Goal: Book appointment/travel/reservation

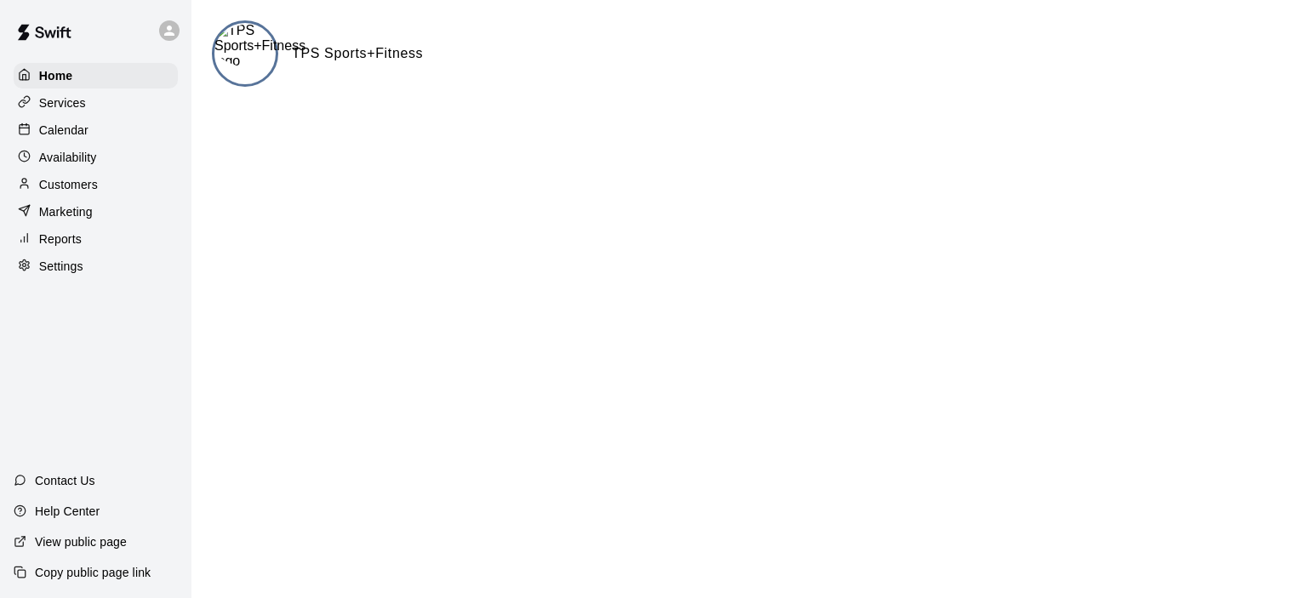
click at [72, 129] on p "Calendar" at bounding box center [63, 130] width 49 height 17
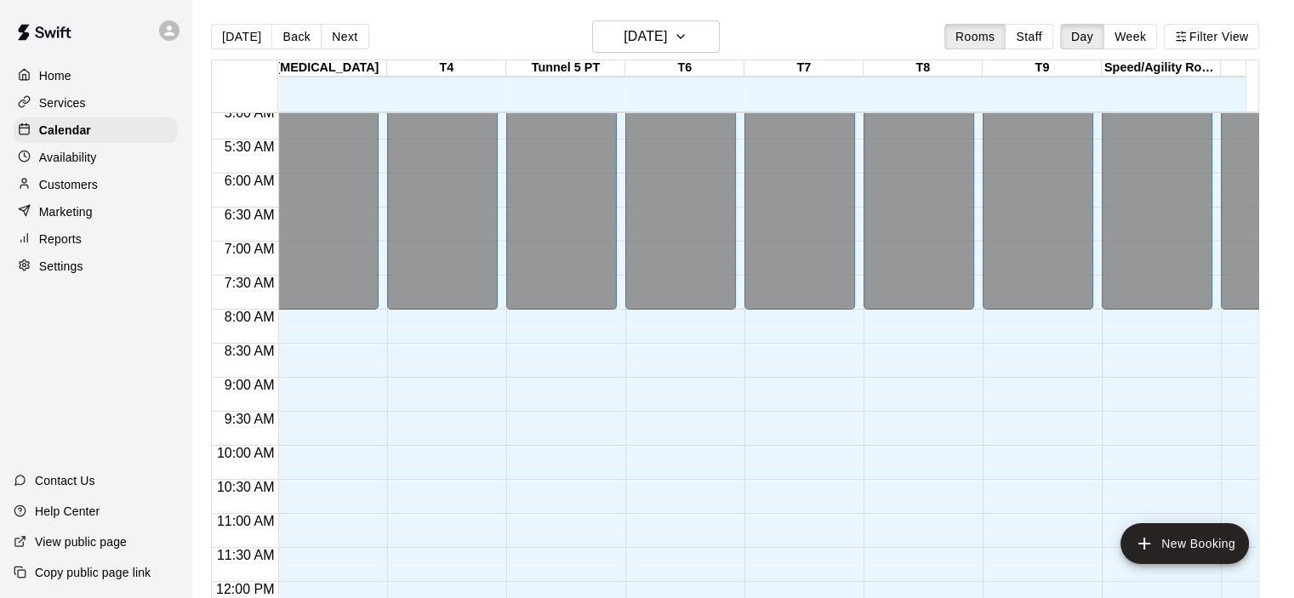
scroll to position [343, 248]
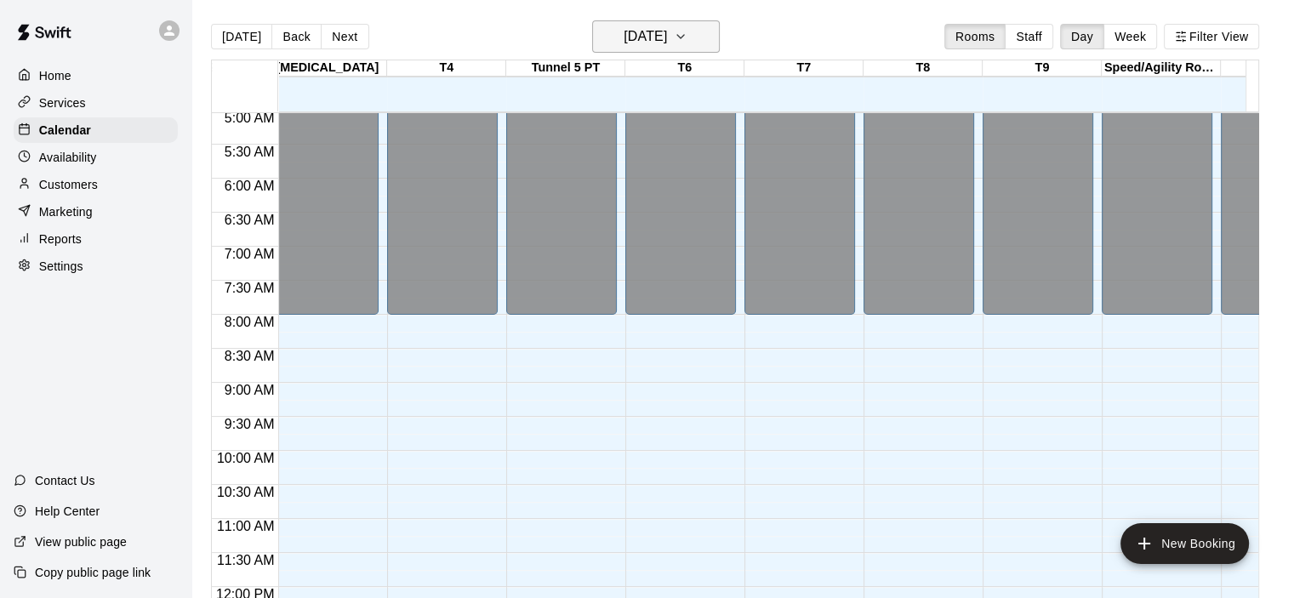
click at [659, 37] on h6 "[DATE]" at bounding box center [645, 37] width 43 height 24
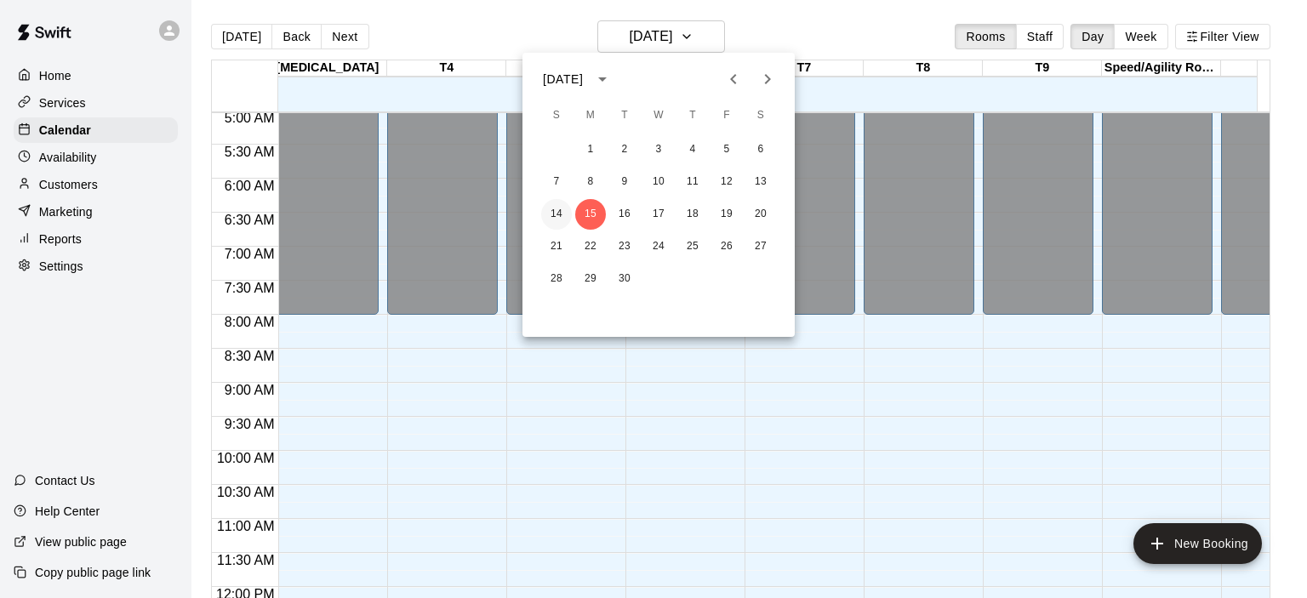
click at [563, 211] on button "14" at bounding box center [556, 214] width 31 height 31
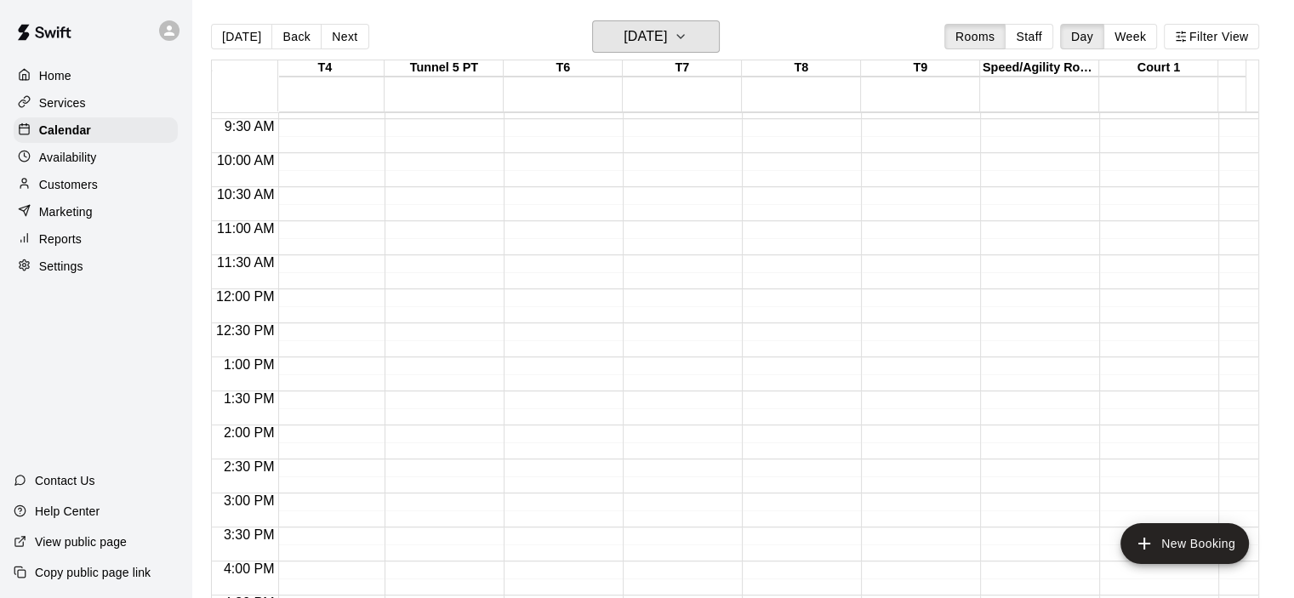
scroll to position [640, 370]
click at [286, 39] on button "Back" at bounding box center [296, 37] width 50 height 26
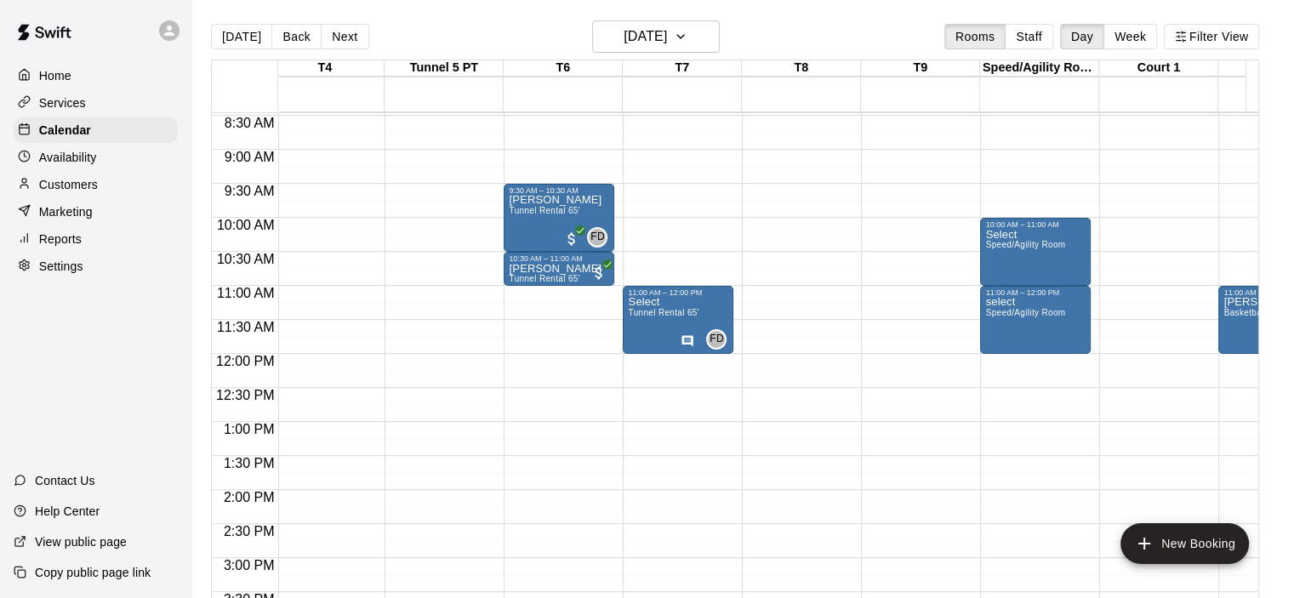
scroll to position [558, 370]
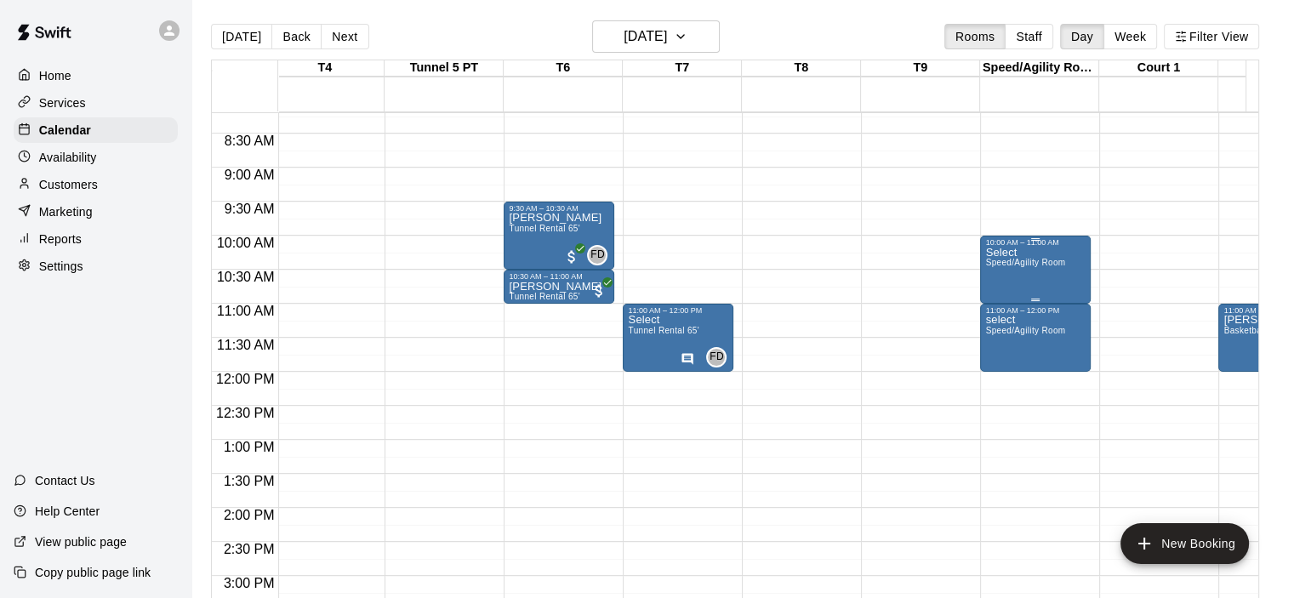
click at [1006, 288] on div "Select Speed/Agility Room" at bounding box center [1025, 546] width 80 height 598
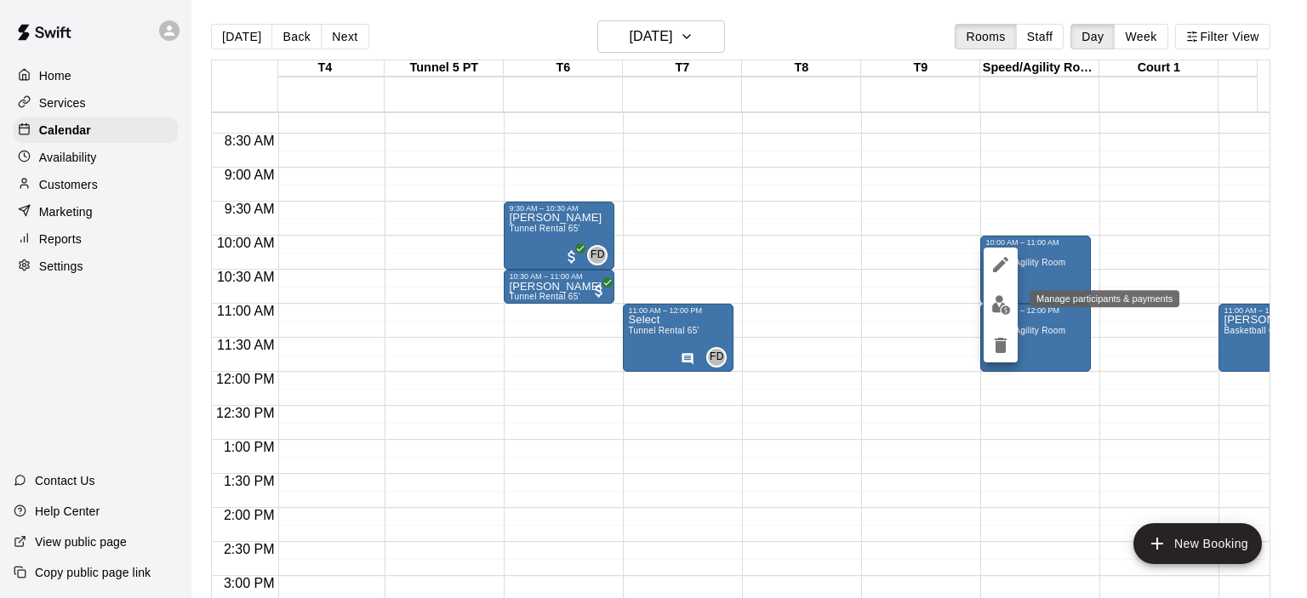
click at [1002, 305] on img "edit" at bounding box center [1001, 305] width 20 height 20
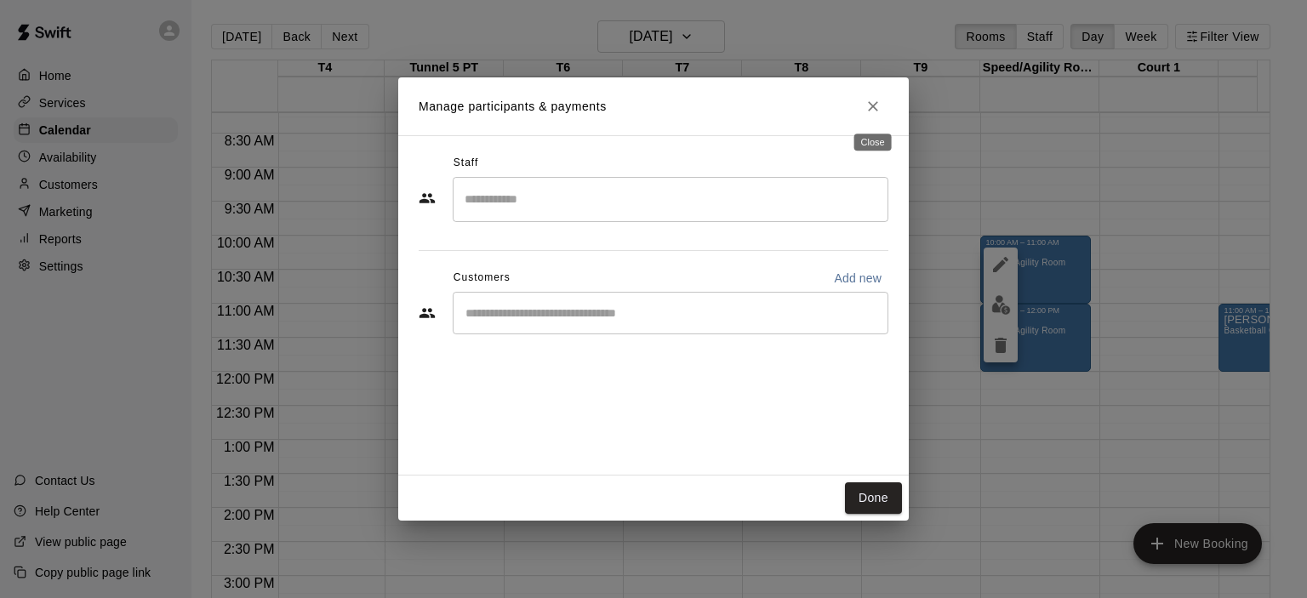
click at [864, 111] on icon "Close" at bounding box center [872, 106] width 17 height 17
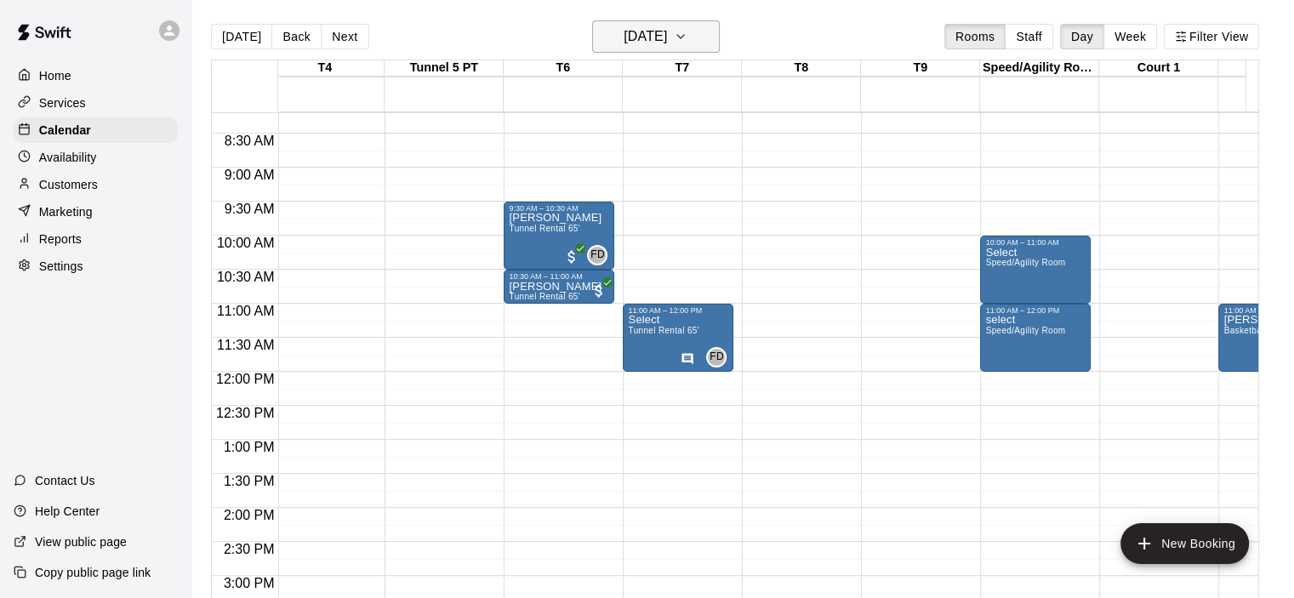
click at [684, 37] on icon "button" at bounding box center [680, 36] width 7 height 3
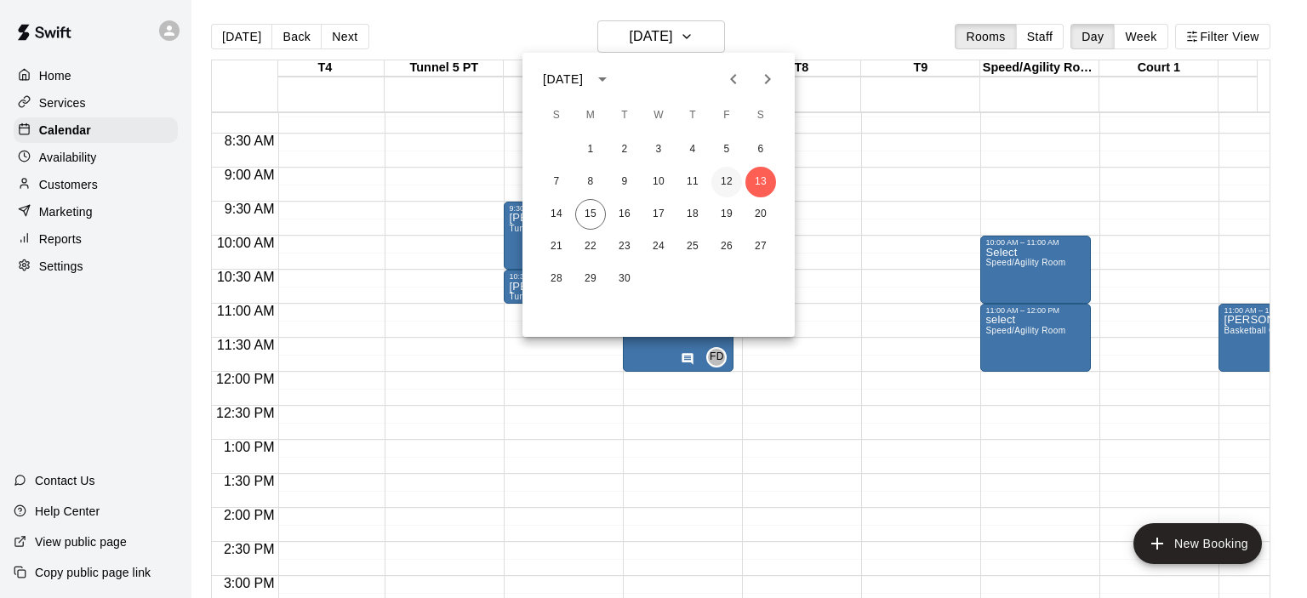
click at [725, 180] on button "12" at bounding box center [726, 182] width 31 height 31
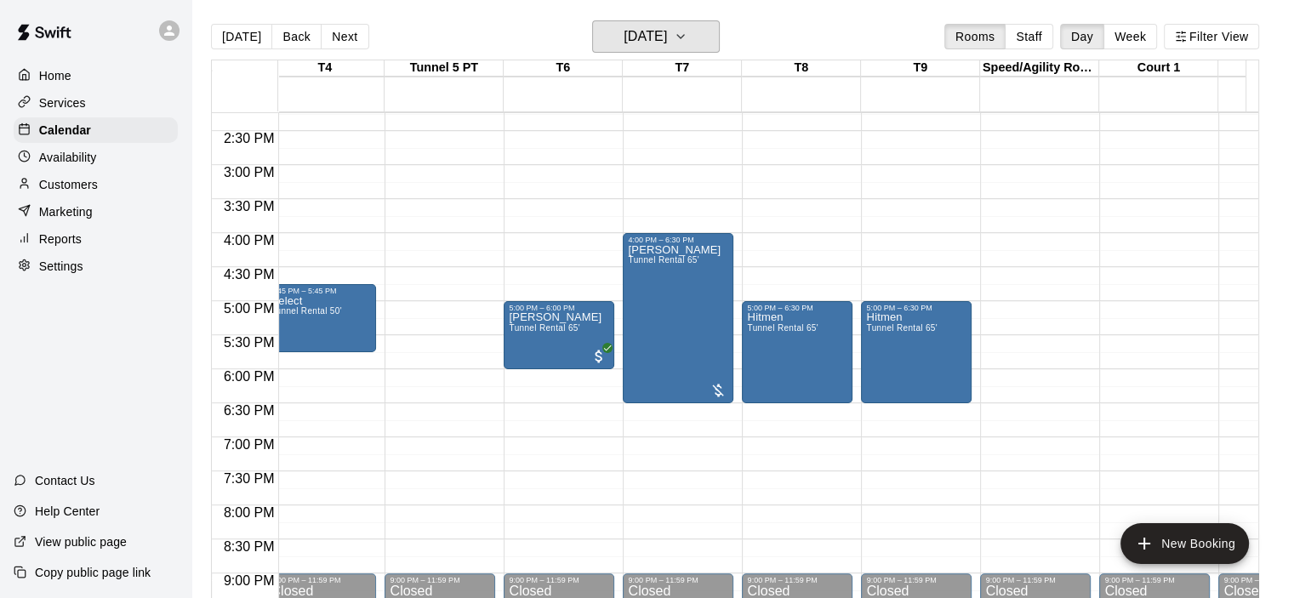
scroll to position [909, 370]
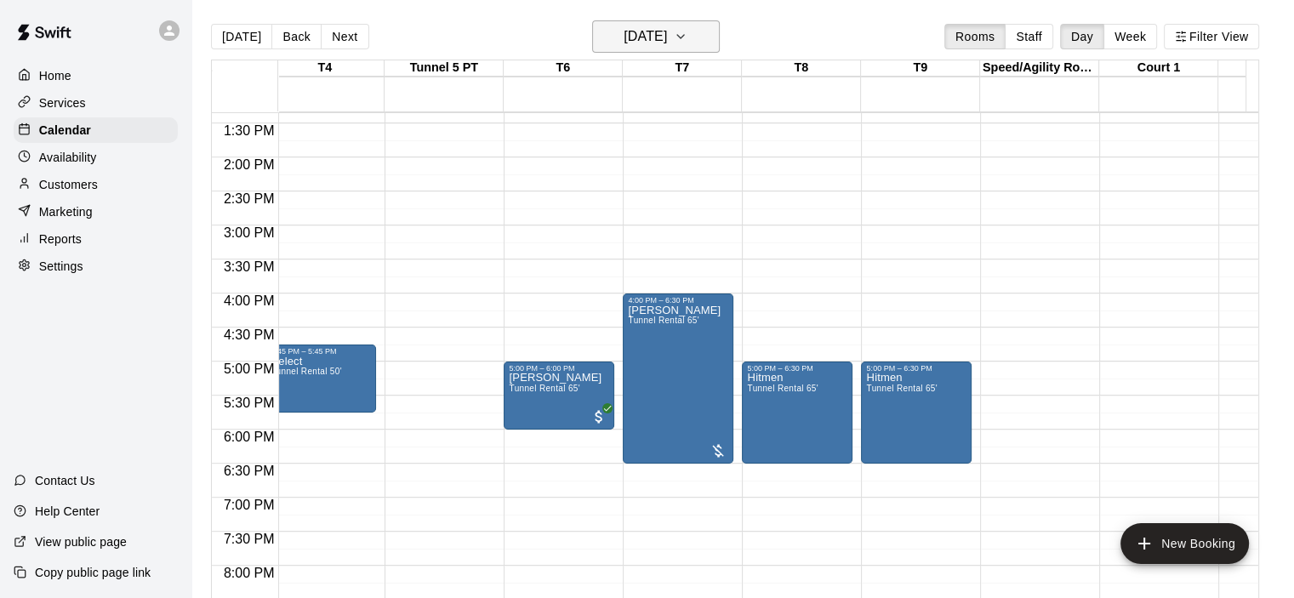
click at [655, 25] on h6 "[DATE]" at bounding box center [645, 37] width 43 height 24
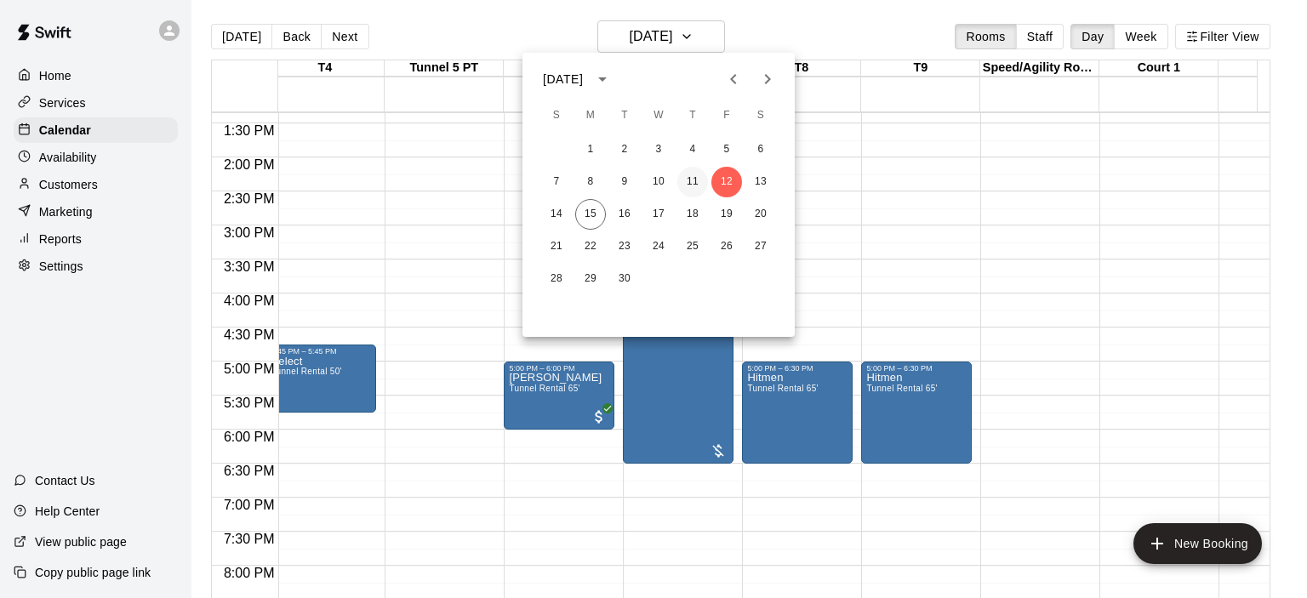
click at [694, 184] on button "11" at bounding box center [692, 182] width 31 height 31
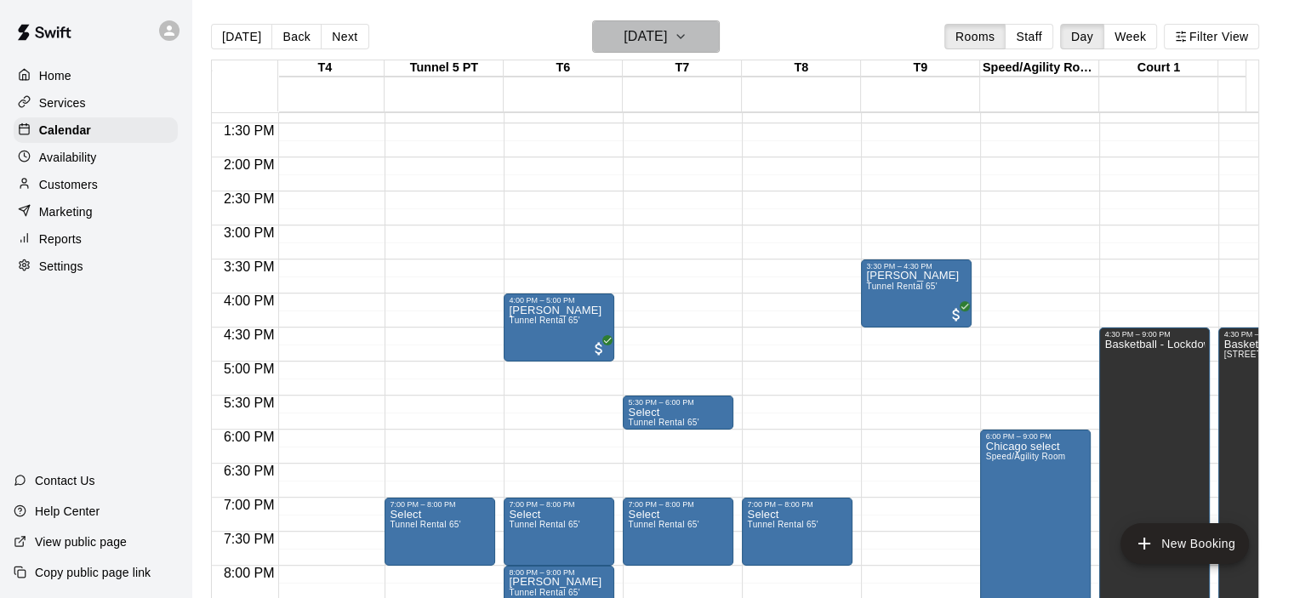
click at [667, 43] on h6 "[DATE]" at bounding box center [645, 37] width 43 height 24
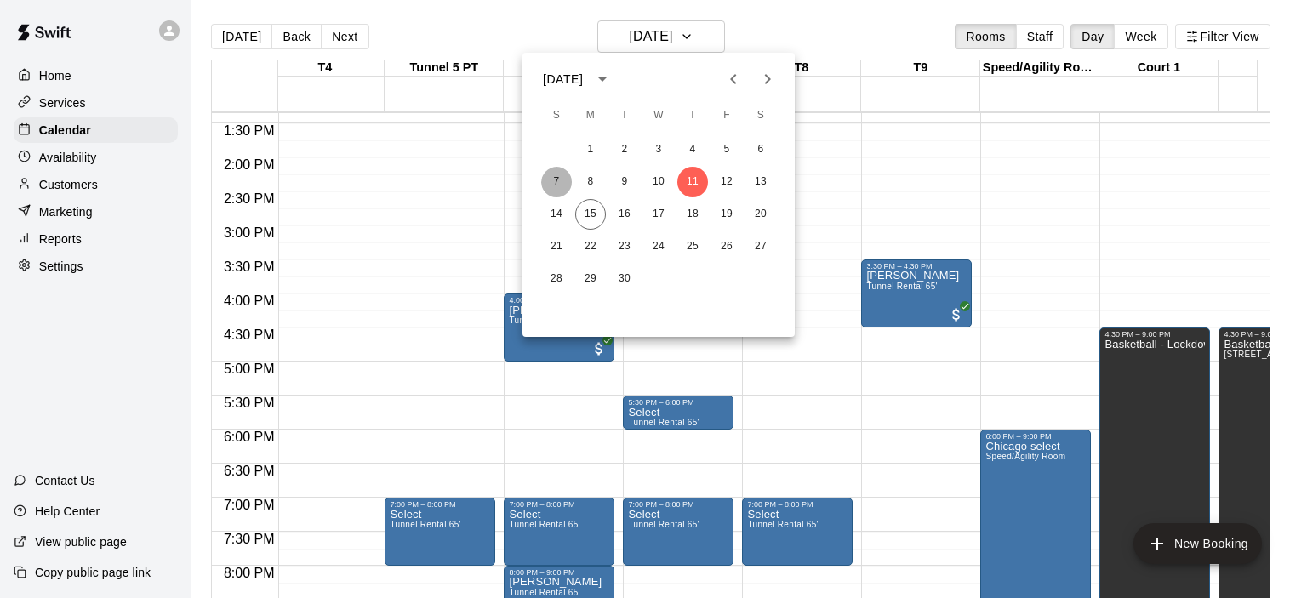
click at [556, 176] on button "7" at bounding box center [556, 182] width 31 height 31
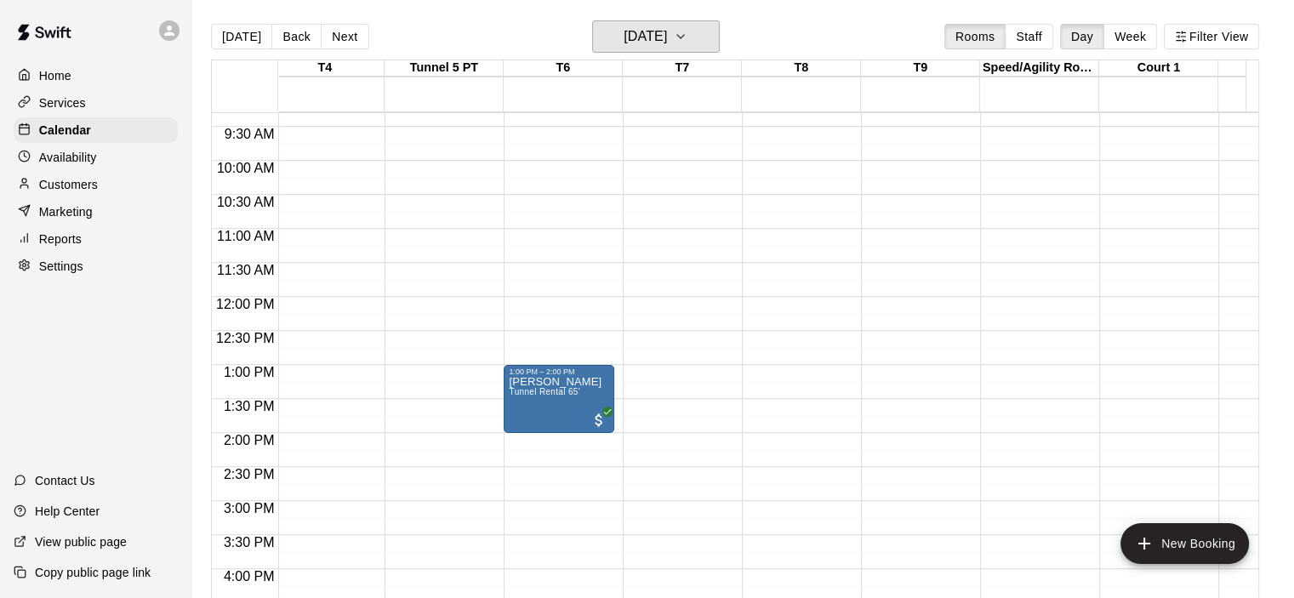
scroll to position [670, 370]
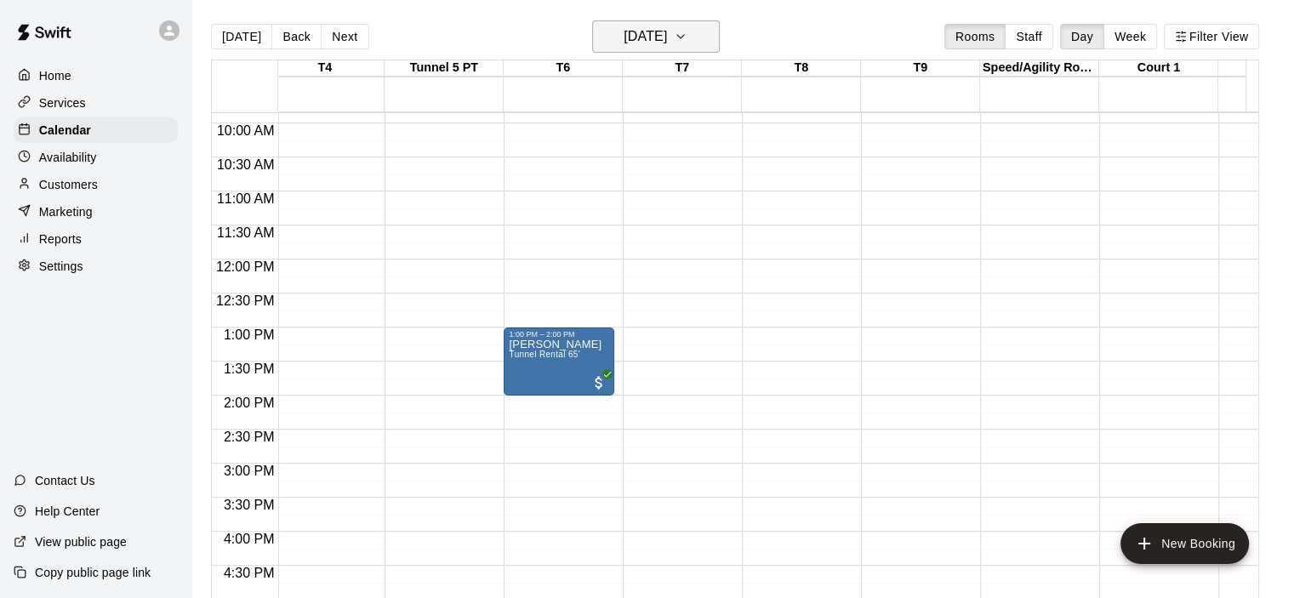
click at [644, 33] on h6 "[DATE]" at bounding box center [645, 37] width 43 height 24
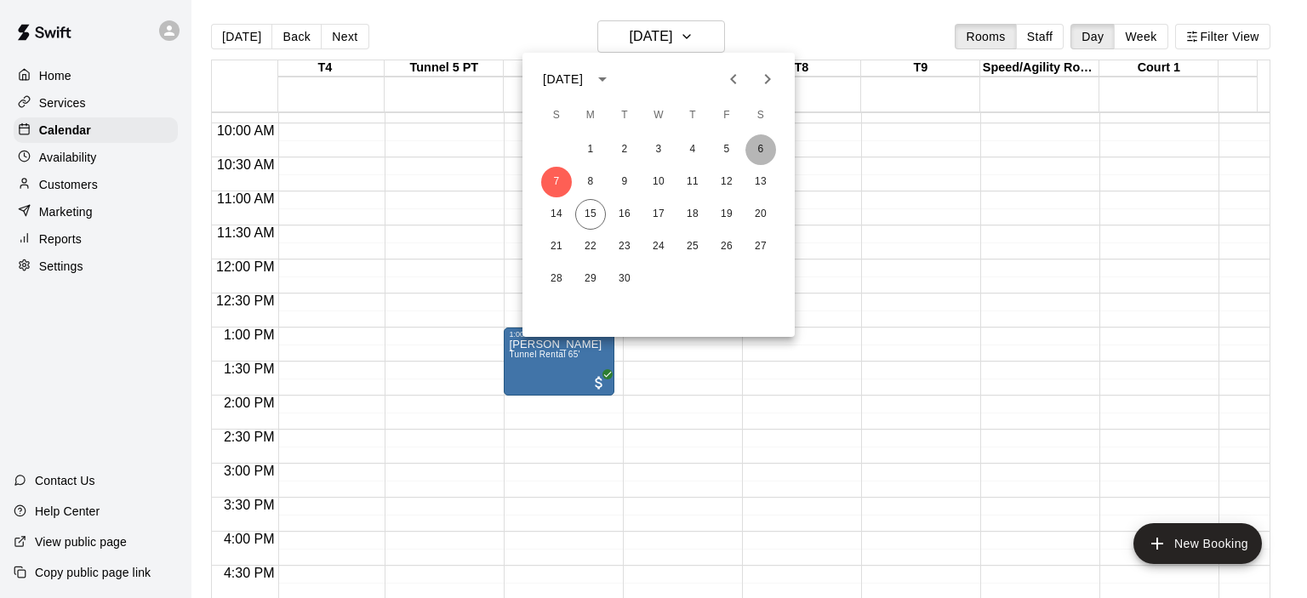
click at [757, 152] on button "6" at bounding box center [760, 149] width 31 height 31
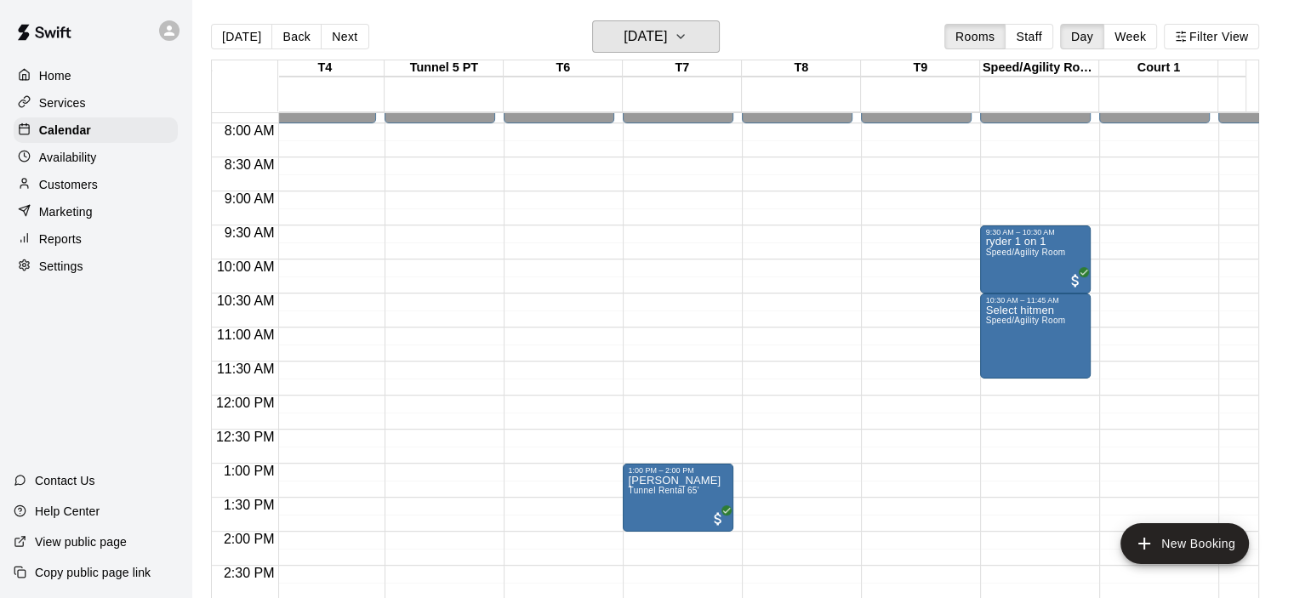
scroll to position [522, 370]
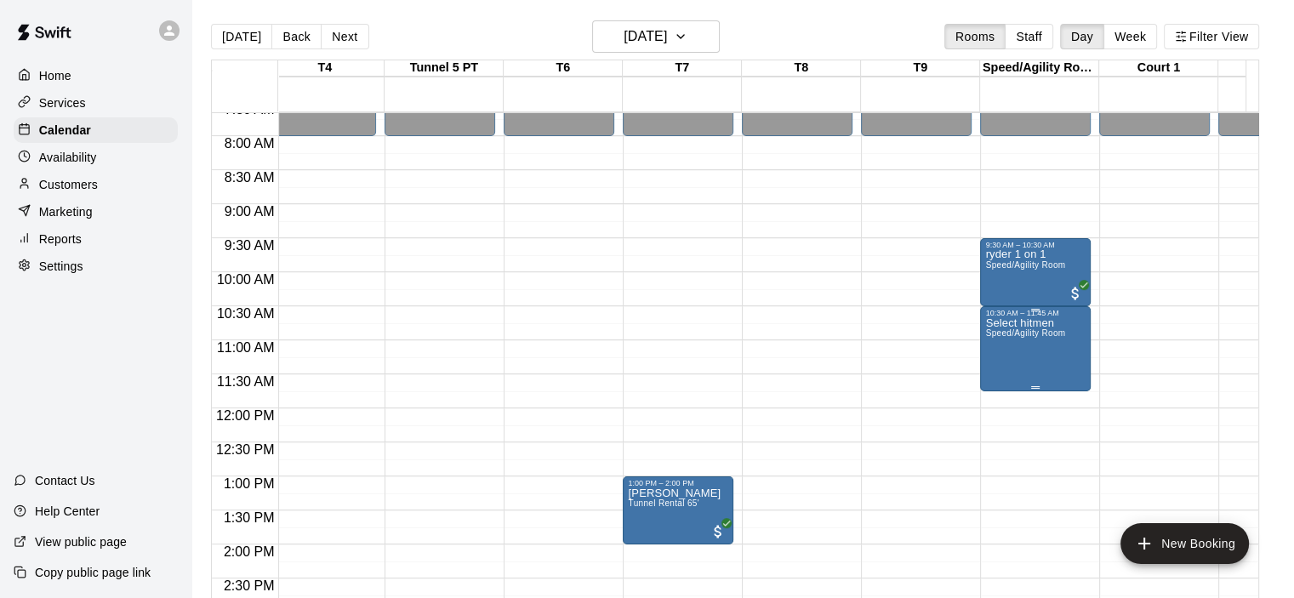
click at [1022, 323] on p "Select hitmen" at bounding box center [1025, 323] width 80 height 0
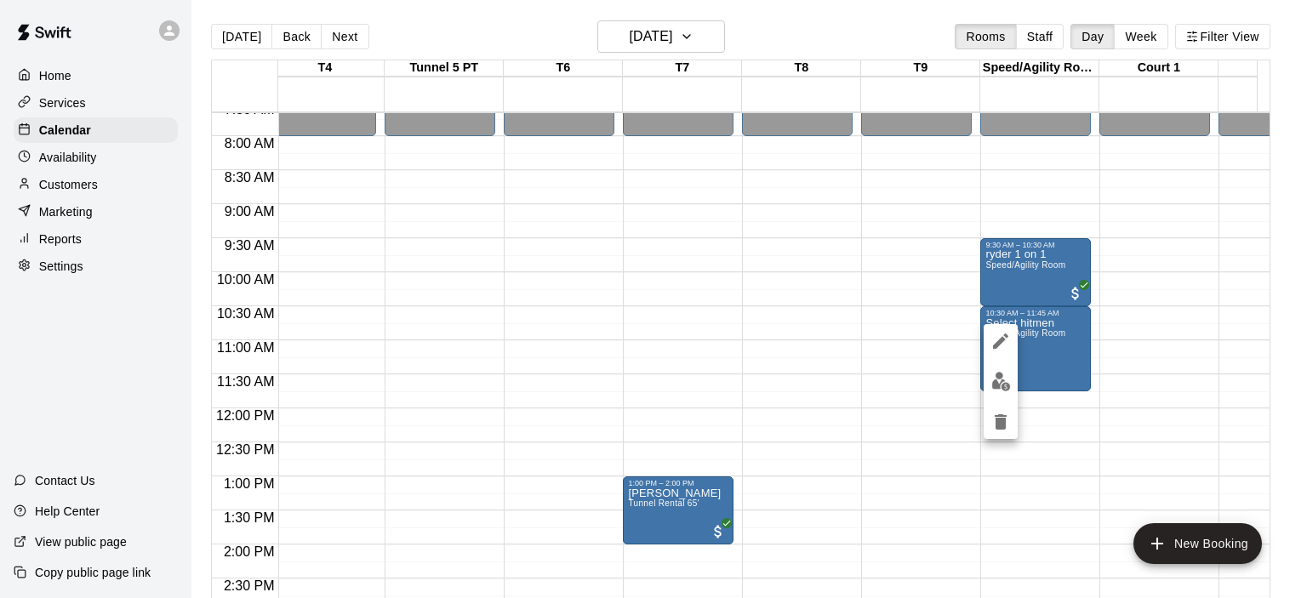
click at [1025, 288] on div at bounding box center [653, 299] width 1307 height 598
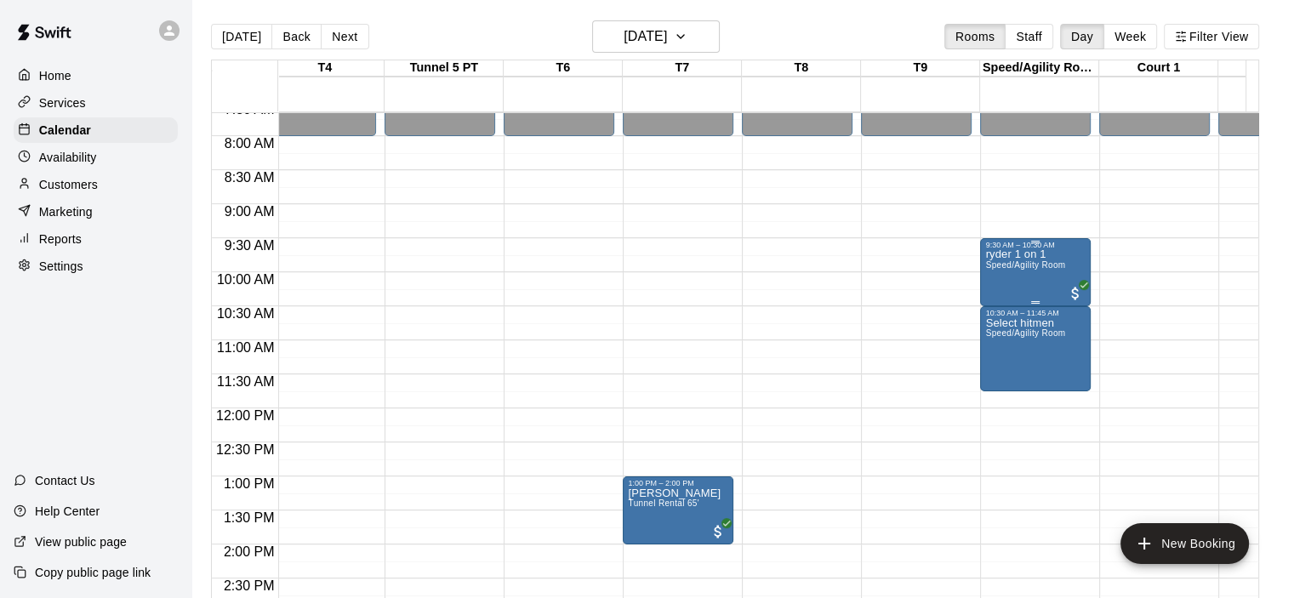
click at [1041, 270] on span "Speed/Agility Room" at bounding box center [1025, 264] width 80 height 9
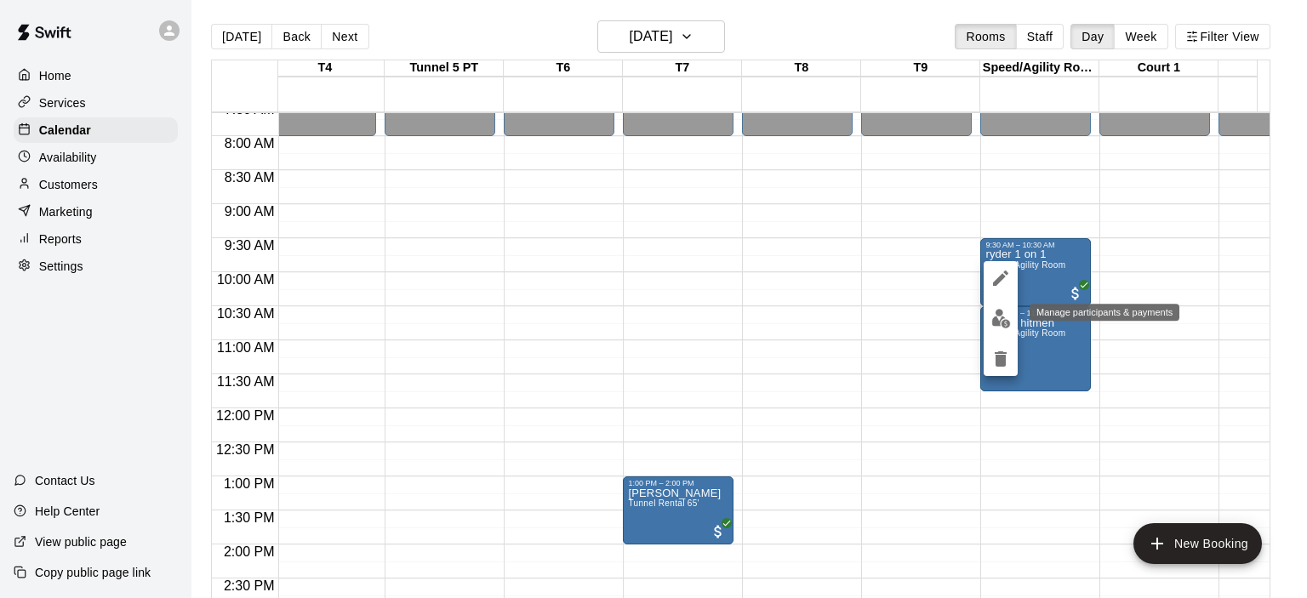
click at [1004, 323] on img "edit" at bounding box center [1001, 319] width 20 height 20
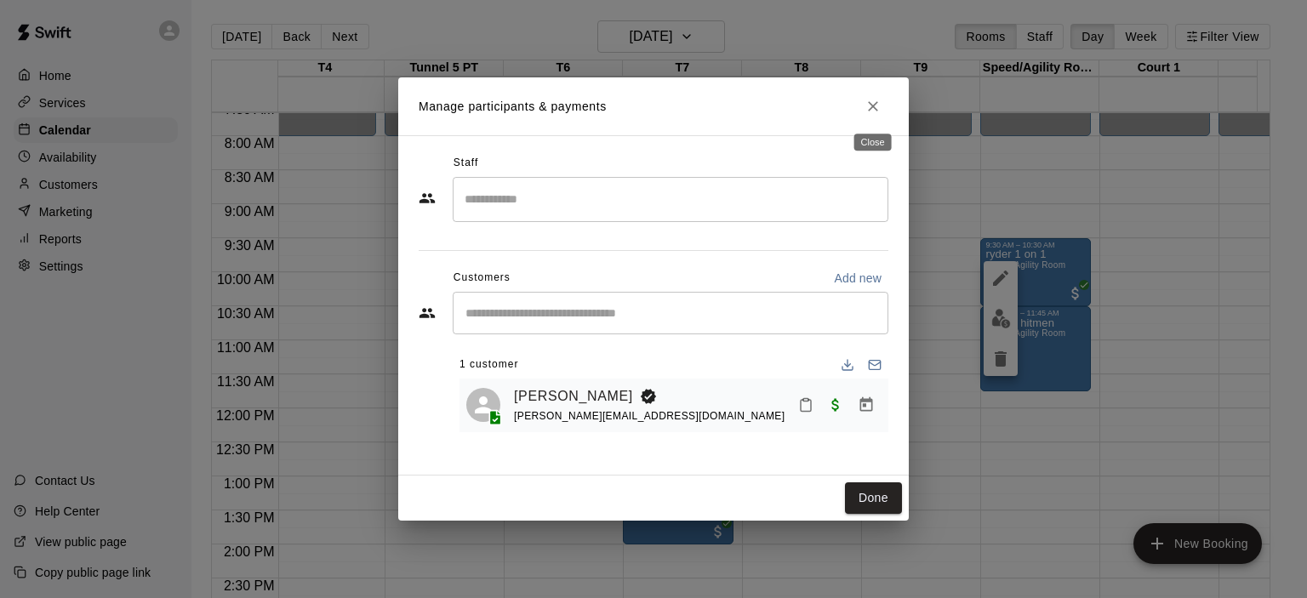
click at [870, 114] on icon "Close" at bounding box center [872, 106] width 17 height 17
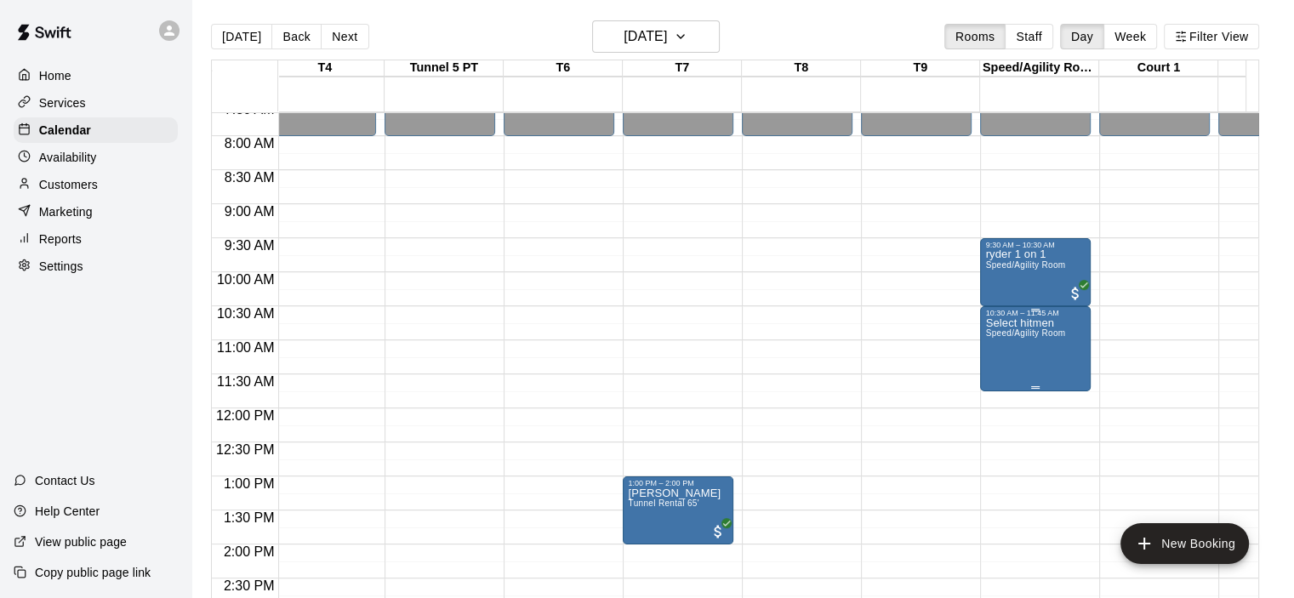
click at [1007, 333] on span "Speed/Agility Room" at bounding box center [1025, 332] width 80 height 9
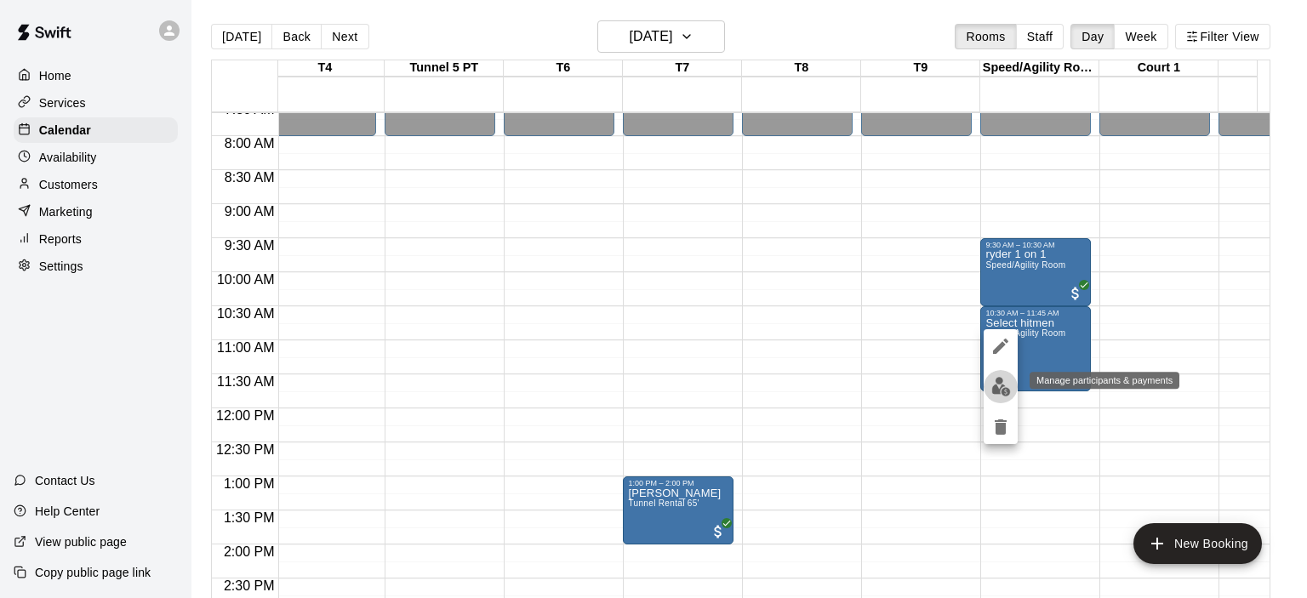
click at [999, 393] on img "edit" at bounding box center [1001, 387] width 20 height 20
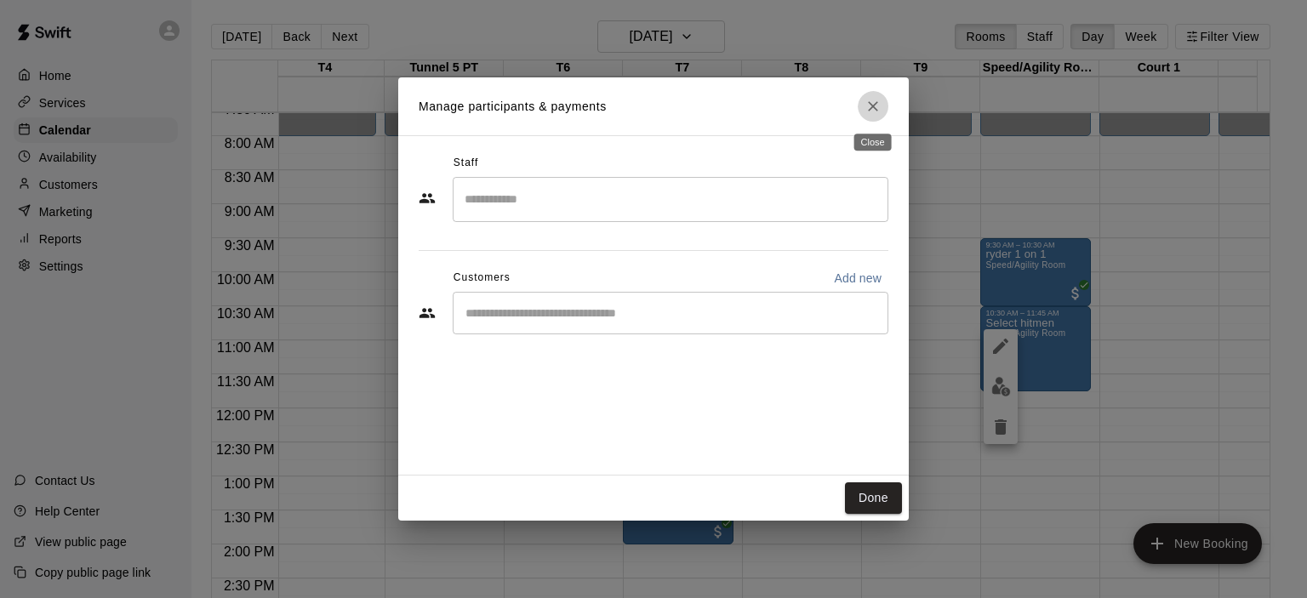
click at [871, 109] on icon "Close" at bounding box center [872, 106] width 17 height 17
